Goal: Communication & Community: Share content

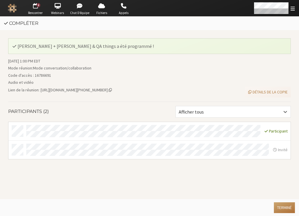
click at [282, 207] on button "Terminé" at bounding box center [284, 207] width 21 height 11
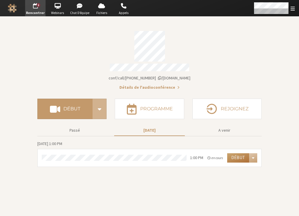
click at [235, 153] on button "Début" at bounding box center [238, 157] width 22 height 9
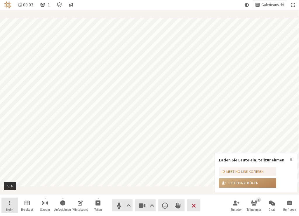
click at [10, 202] on span "Menü öffnen" at bounding box center [9, 202] width 1 height 7
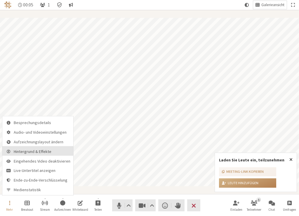
click at [30, 152] on span "Hintergrund & Effekte" at bounding box center [42, 151] width 57 height 4
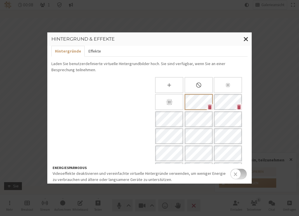
click at [91, 51] on button "Effekte" at bounding box center [95, 51] width 20 height 11
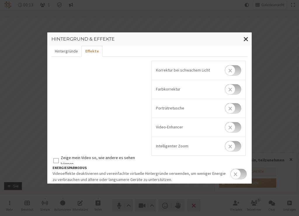
click at [230, 110] on input "checkbox" at bounding box center [233, 108] width 16 height 11
checkbox input "true"
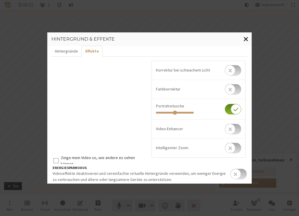
click at [247, 37] on span "Fenster schließen" at bounding box center [246, 38] width 5 height 7
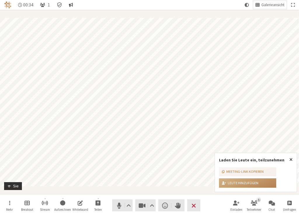
click at [75, 5] on button "Gespräch" at bounding box center [71, 5] width 9 height 8
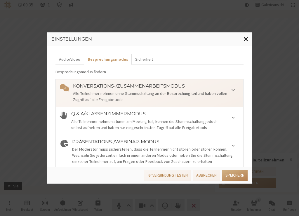
click at [246, 39] on span "Fenster schließen" at bounding box center [246, 38] width 5 height 7
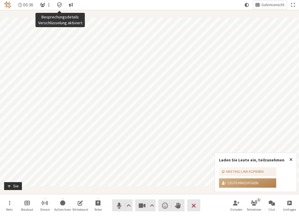
click at [58, 5] on icon "Besprechungsdetails Verschlüsselung aktiviert" at bounding box center [59, 4] width 4 height 5
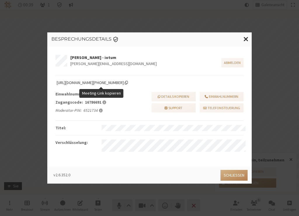
click at [128, 82] on span "Meeting-Link kopieren" at bounding box center [126, 83] width 3 height 4
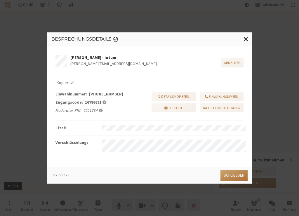
click at [236, 177] on button "Schließen" at bounding box center [234, 175] width 27 height 11
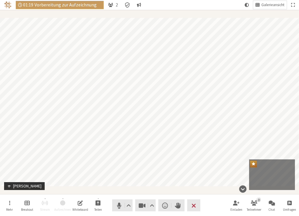
click at [214, 207] on nav "Mehr Breakout Stream Aufzeichnen Whiteboard Teilen Audio Video Reaktion senden …" at bounding box center [149, 206] width 296 height 22
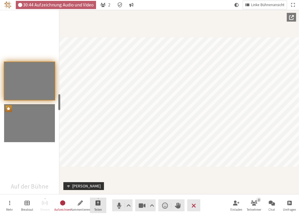
click at [101, 203] on button "Teilen" at bounding box center [98, 206] width 16 height 16
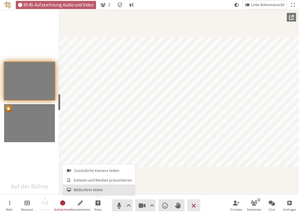
click at [91, 188] on span "Bildschirm teilen" at bounding box center [103, 190] width 58 height 4
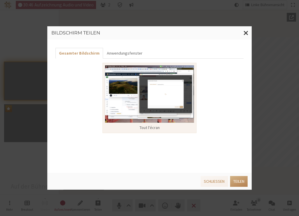
click at [151, 96] on img at bounding box center [149, 94] width 89 height 58
click at [125, 53] on button "Anwendungsfenster" at bounding box center [124, 53] width 43 height 11
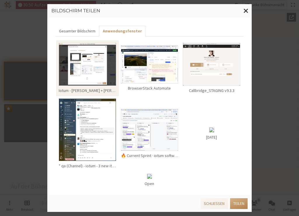
click at [155, 71] on img at bounding box center [150, 64] width 58 height 38
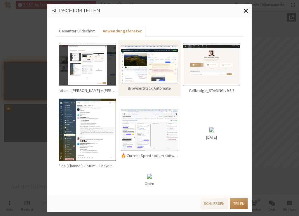
click at [240, 202] on button "Teilen" at bounding box center [239, 203] width 18 height 11
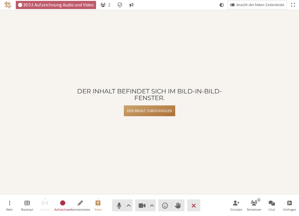
click at [142, 112] on button "Den Inhalt zurückholen" at bounding box center [149, 110] width 51 height 11
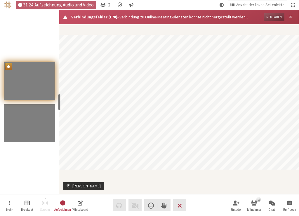
click at [280, 16] on button "Neu laden" at bounding box center [274, 17] width 21 height 8
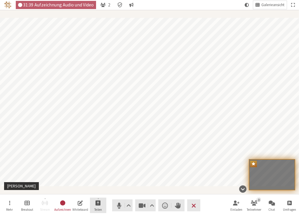
click at [101, 204] on button "Teilen" at bounding box center [98, 206] width 16 height 16
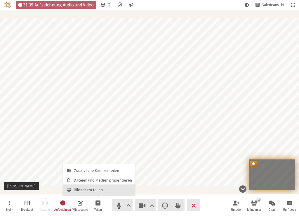
click at [102, 190] on span "Bildschirm teilen" at bounding box center [103, 190] width 58 height 4
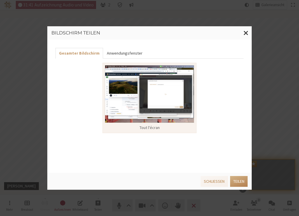
click at [129, 51] on button "Anwendungsfenster" at bounding box center [124, 53] width 43 height 11
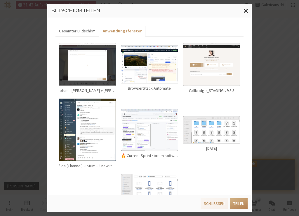
click at [164, 60] on img at bounding box center [150, 64] width 58 height 38
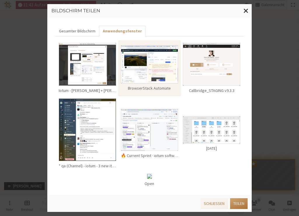
click at [244, 203] on button "Teilen" at bounding box center [239, 203] width 18 height 11
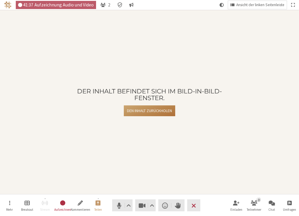
click at [162, 109] on button "Den Inhalt zurückholen" at bounding box center [149, 110] width 51 height 11
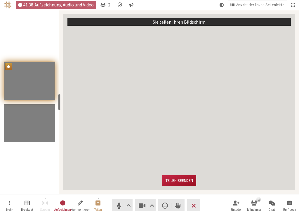
click at [182, 178] on button "Teilen beenden" at bounding box center [179, 180] width 34 height 11
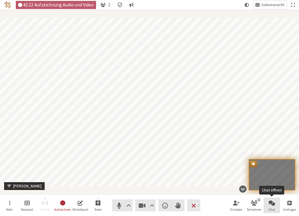
click at [273, 204] on span "Chat öffnen" at bounding box center [272, 202] width 6 height 7
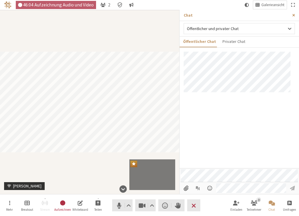
click at [293, 14] on span "Seitenleiste schließen" at bounding box center [293, 15] width 3 height 4
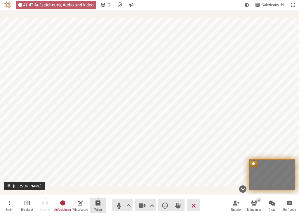
click at [100, 198] on button "Teilen" at bounding box center [98, 206] width 16 height 16
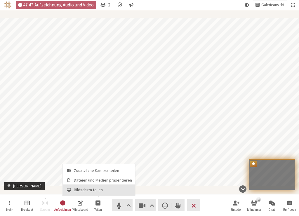
click at [98, 189] on span "Bildschirm teilen" at bounding box center [103, 190] width 58 height 4
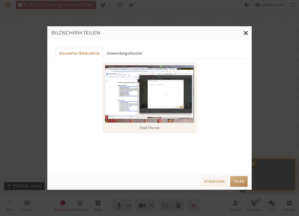
click at [117, 54] on button "Anwendungsfenster" at bounding box center [124, 53] width 43 height 11
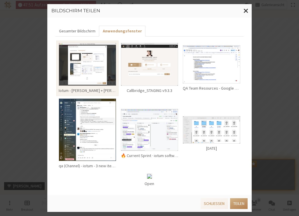
click at [203, 51] on img at bounding box center [212, 64] width 58 height 38
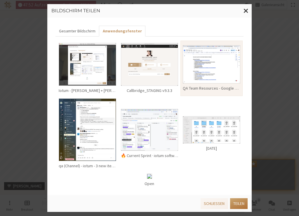
click at [239, 204] on button "Teilen" at bounding box center [239, 203] width 18 height 11
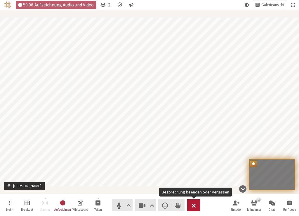
click at [195, 207] on span "Besprechung beenden oder verlassen" at bounding box center [194, 205] width 4 height 8
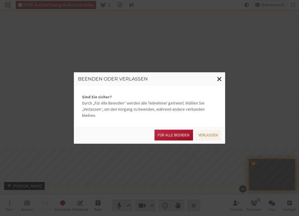
click at [171, 131] on button "Für alle Beenden" at bounding box center [174, 134] width 38 height 11
